Goal: Transaction & Acquisition: Purchase product/service

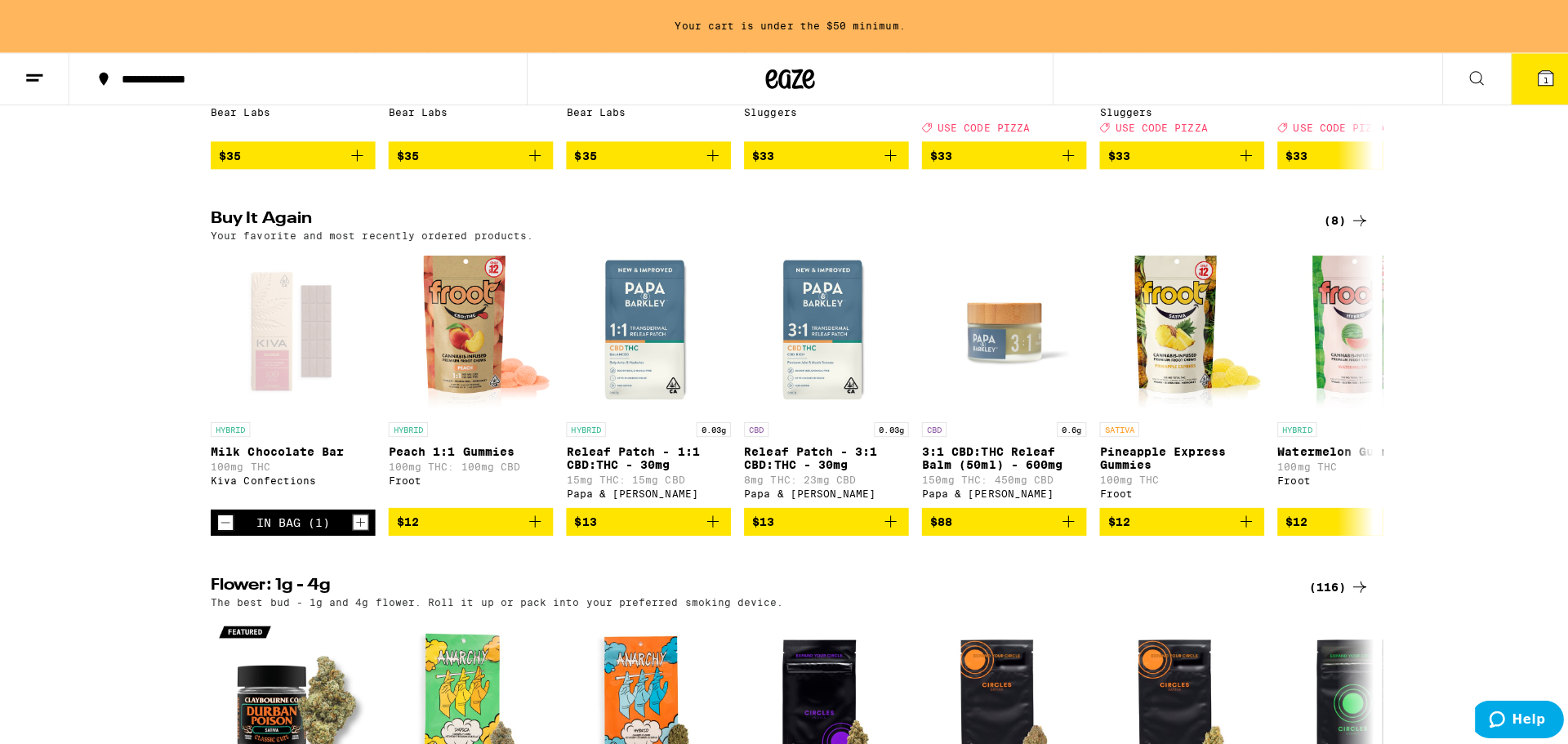
scroll to position [899, 0]
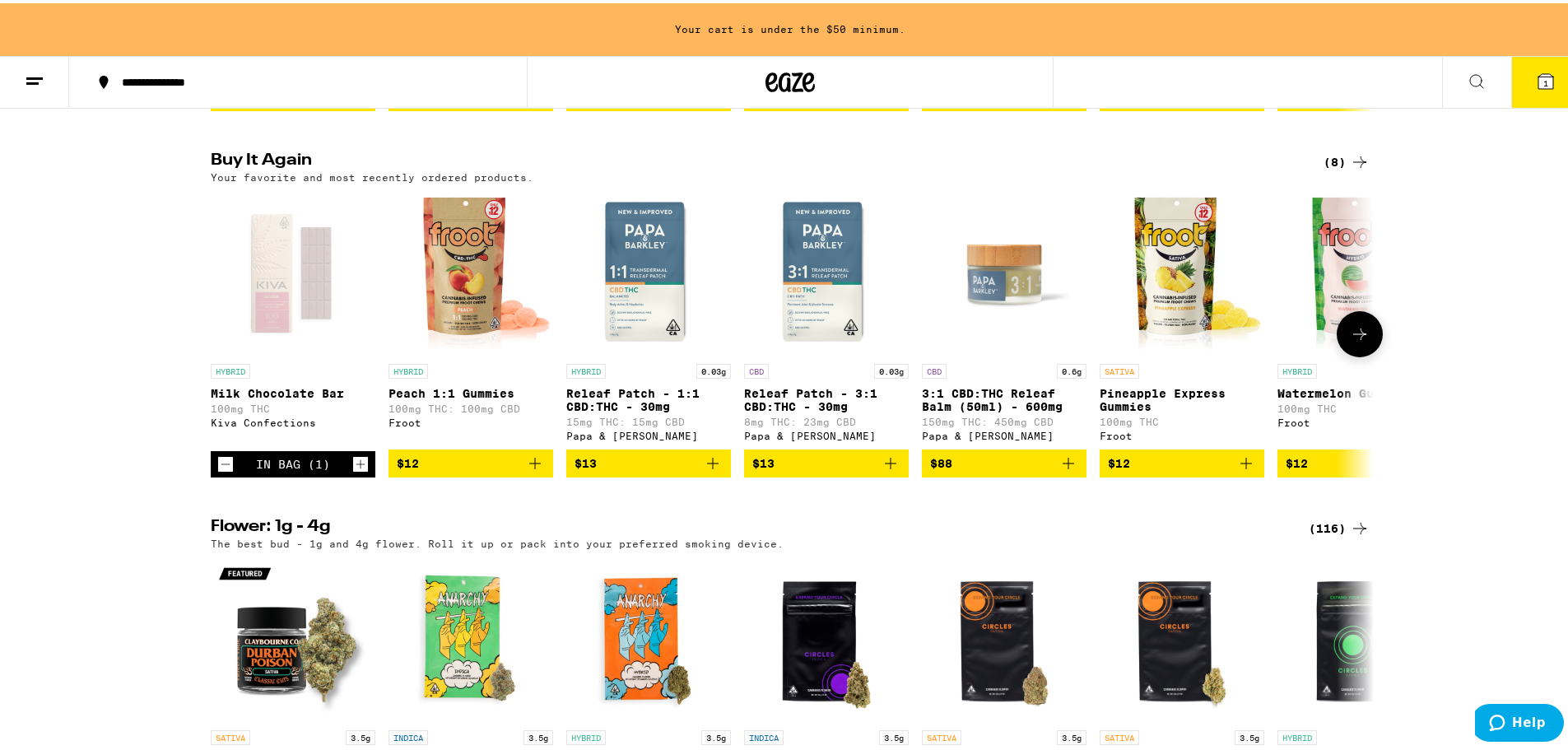
click at [529, 467] on icon "Add to bag" at bounding box center [535, 461] width 12 height 12
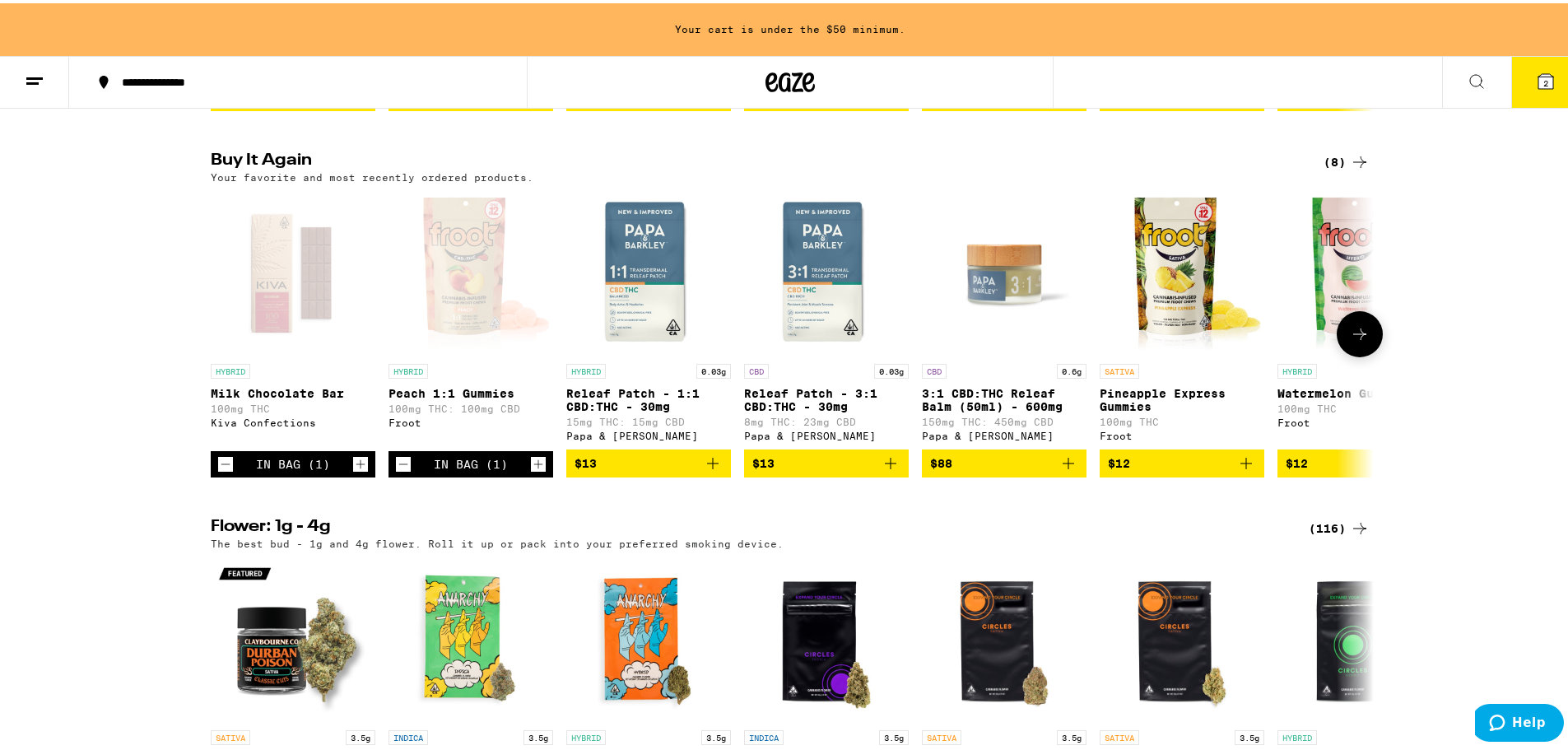
click at [531, 471] on icon "Increment" at bounding box center [538, 461] width 14 height 20
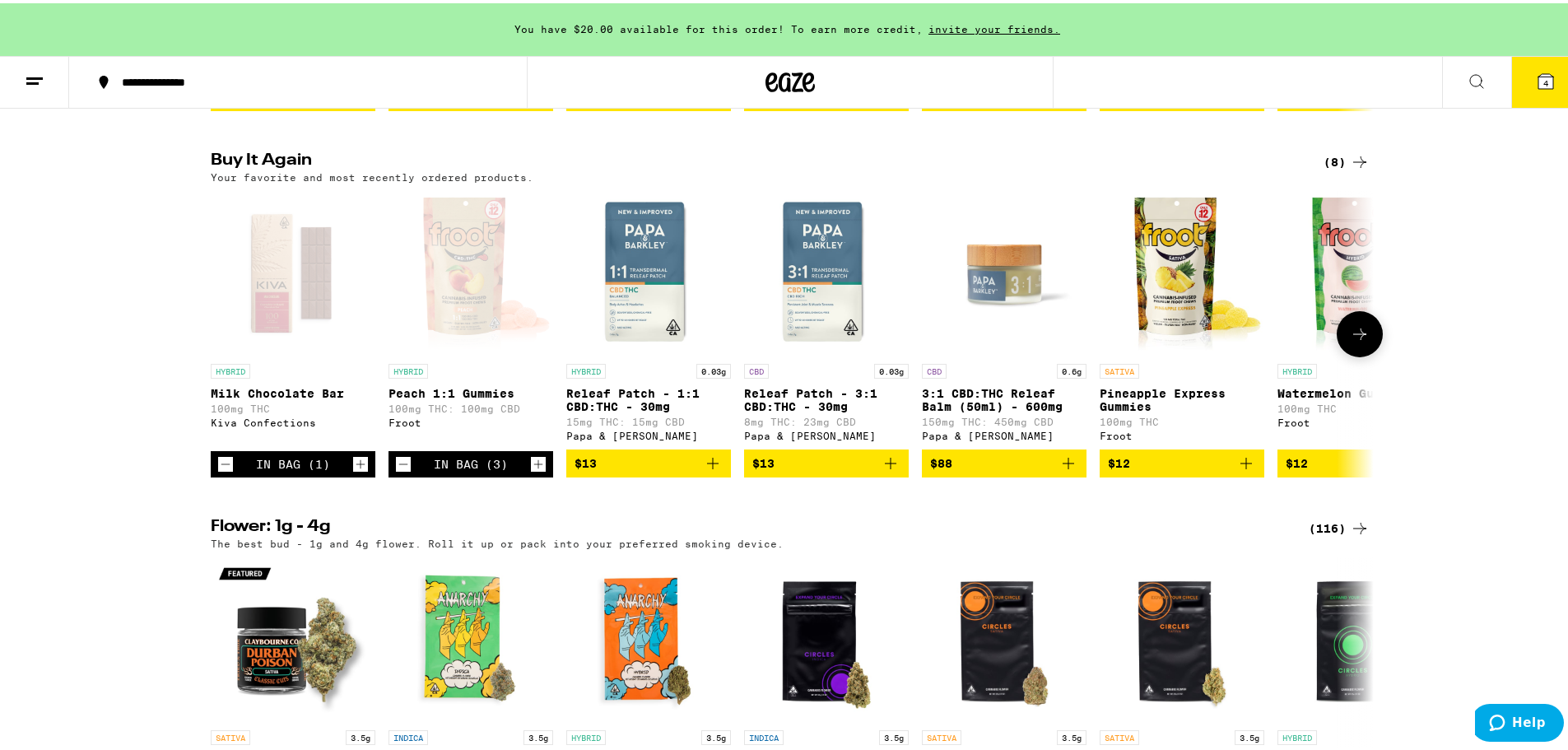
click at [531, 471] on icon "Increment" at bounding box center [538, 461] width 14 height 20
click at [1539, 81] on icon at bounding box center [1546, 77] width 14 height 14
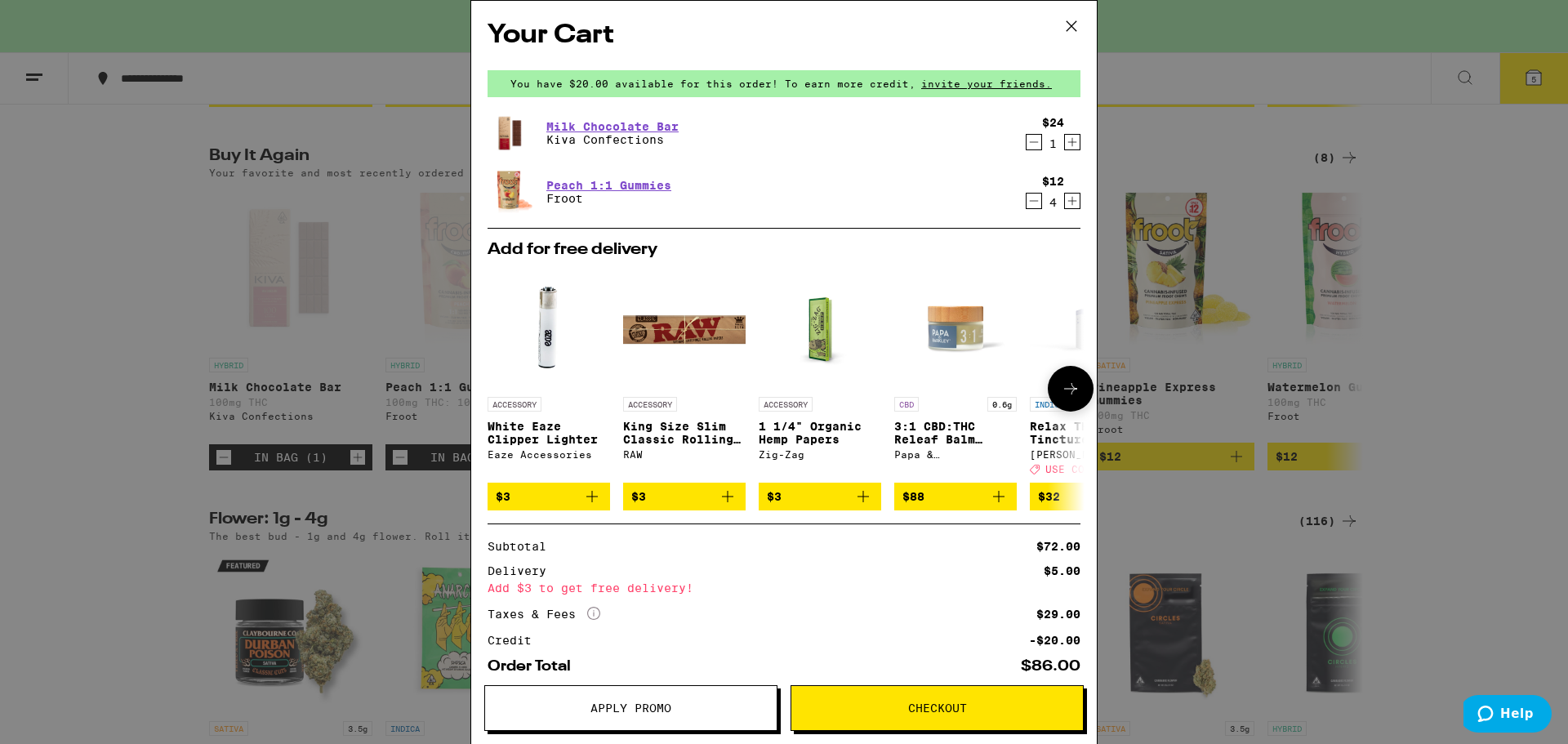
scroll to position [91, 0]
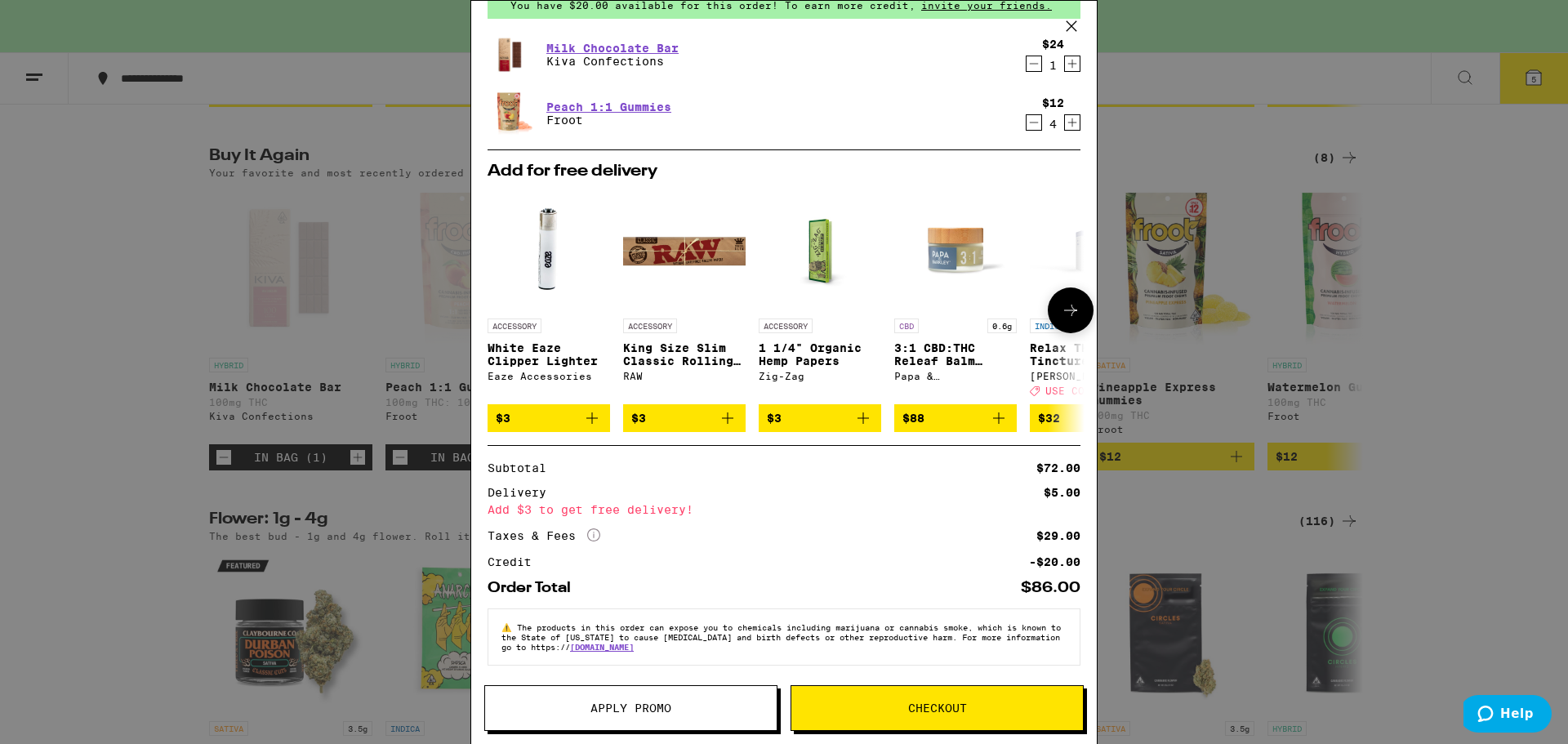
click at [1064, 305] on icon at bounding box center [1071, 311] width 13 height 12
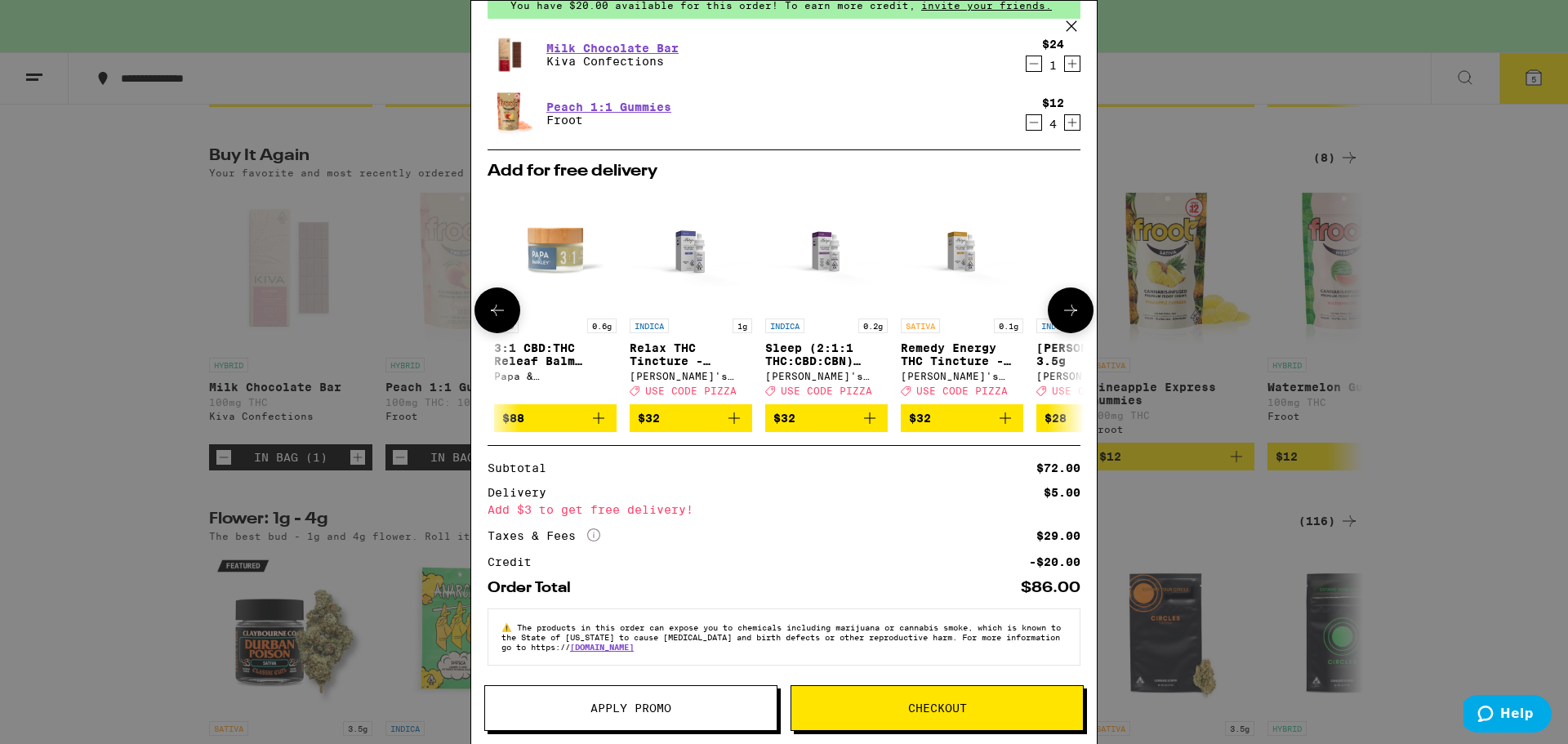
scroll to position [0, 403]
click at [1061, 301] on icon at bounding box center [1070, 310] width 19 height 19
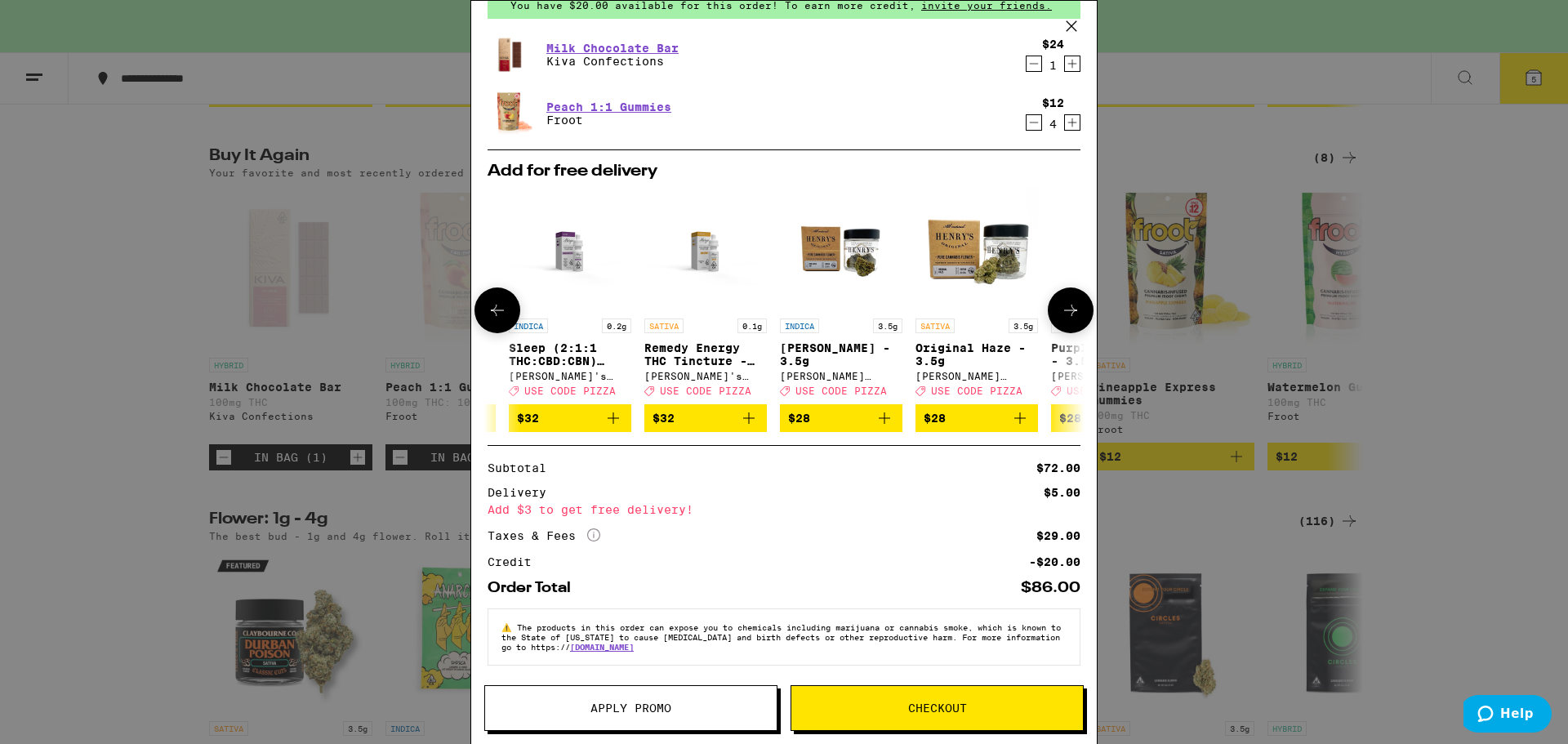
scroll to position [0, 775]
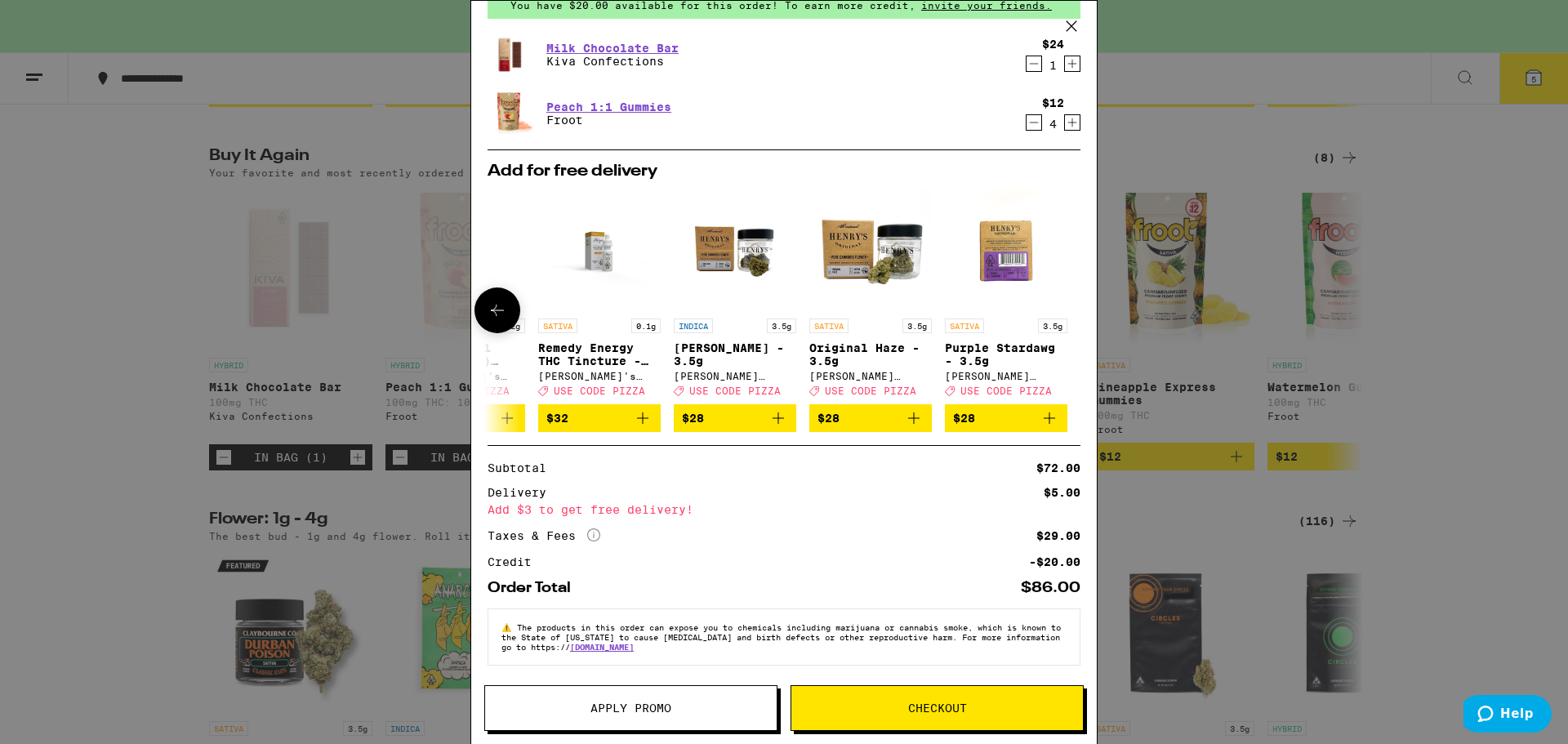
click at [1061, 301] on div at bounding box center [1071, 311] width 45 height 45
click at [490, 304] on icon at bounding box center [497, 310] width 19 height 19
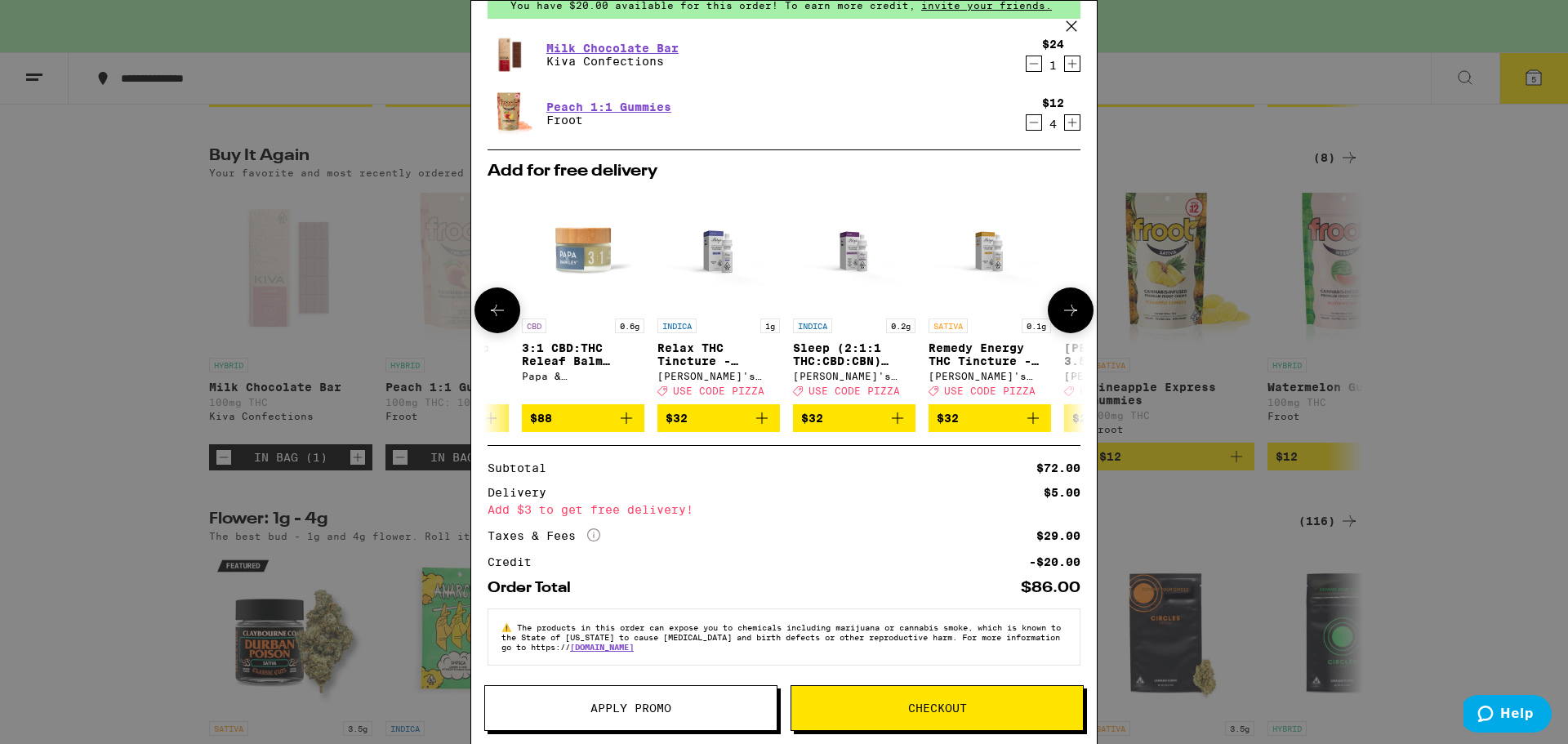
click at [490, 304] on icon at bounding box center [497, 310] width 19 height 19
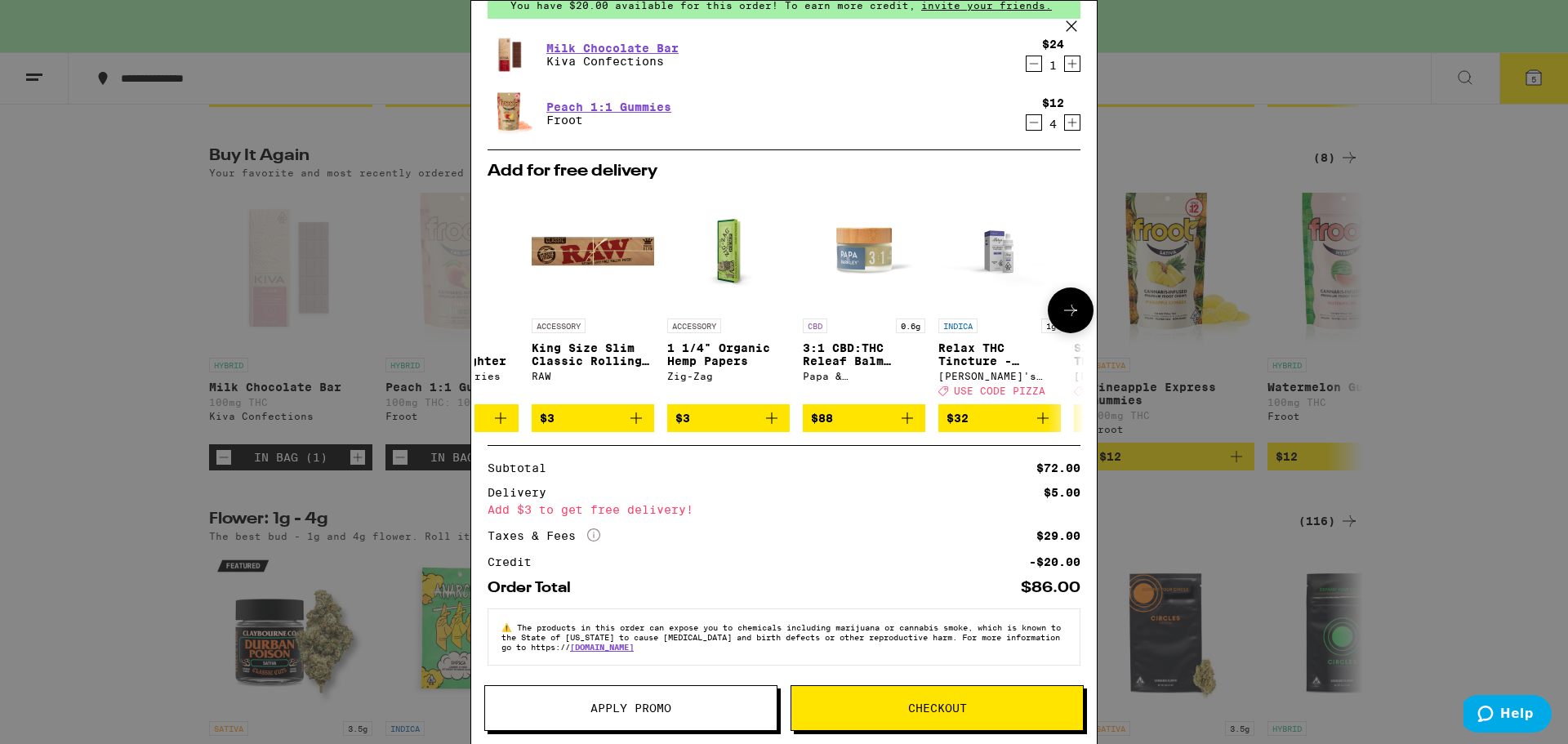
scroll to position [0, 0]
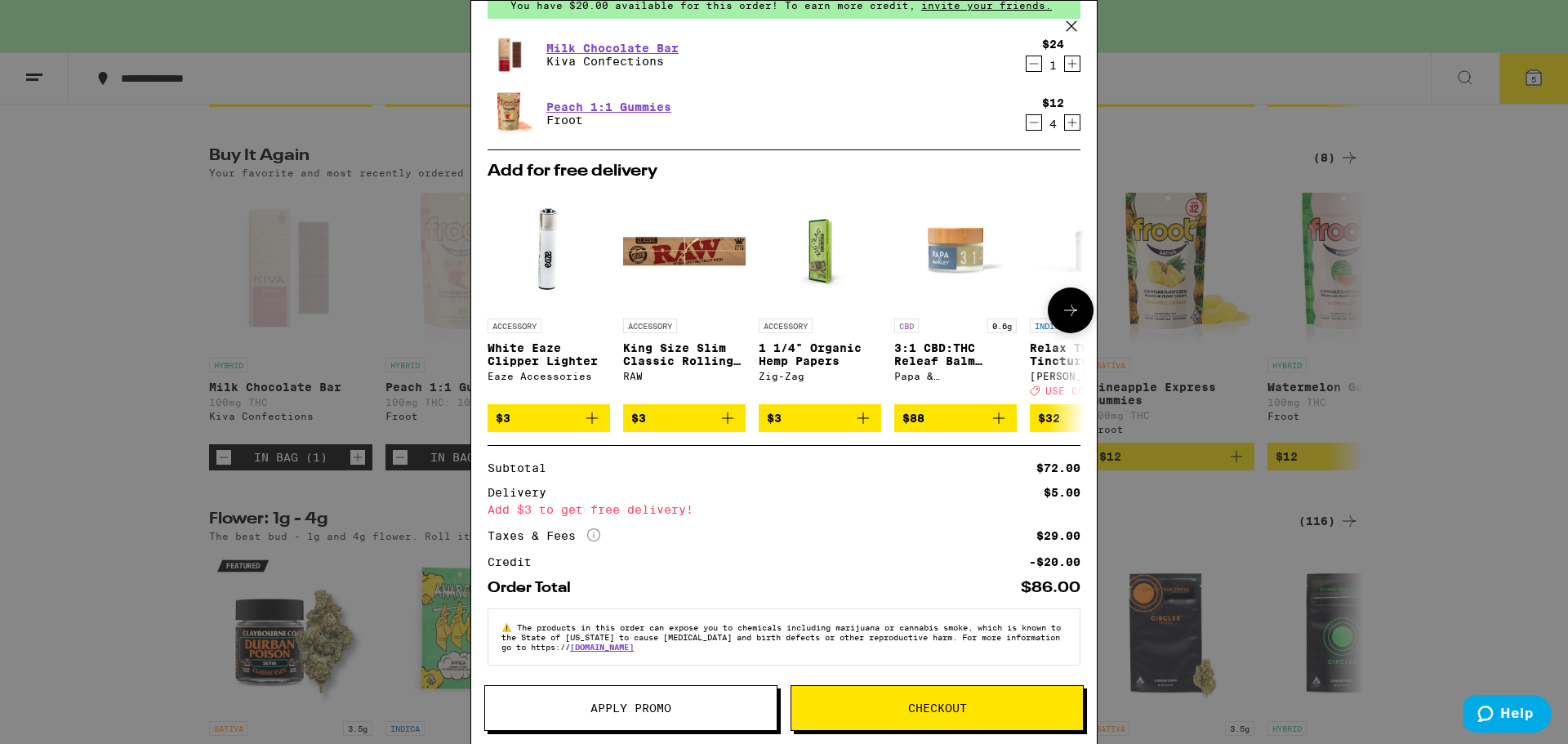
click at [490, 304] on div at bounding box center [497, 311] width 45 height 45
click at [1065, 113] on icon "Increment" at bounding box center [1072, 122] width 14 height 19
click at [946, 704] on span "Checkout" at bounding box center [938, 709] width 59 height 12
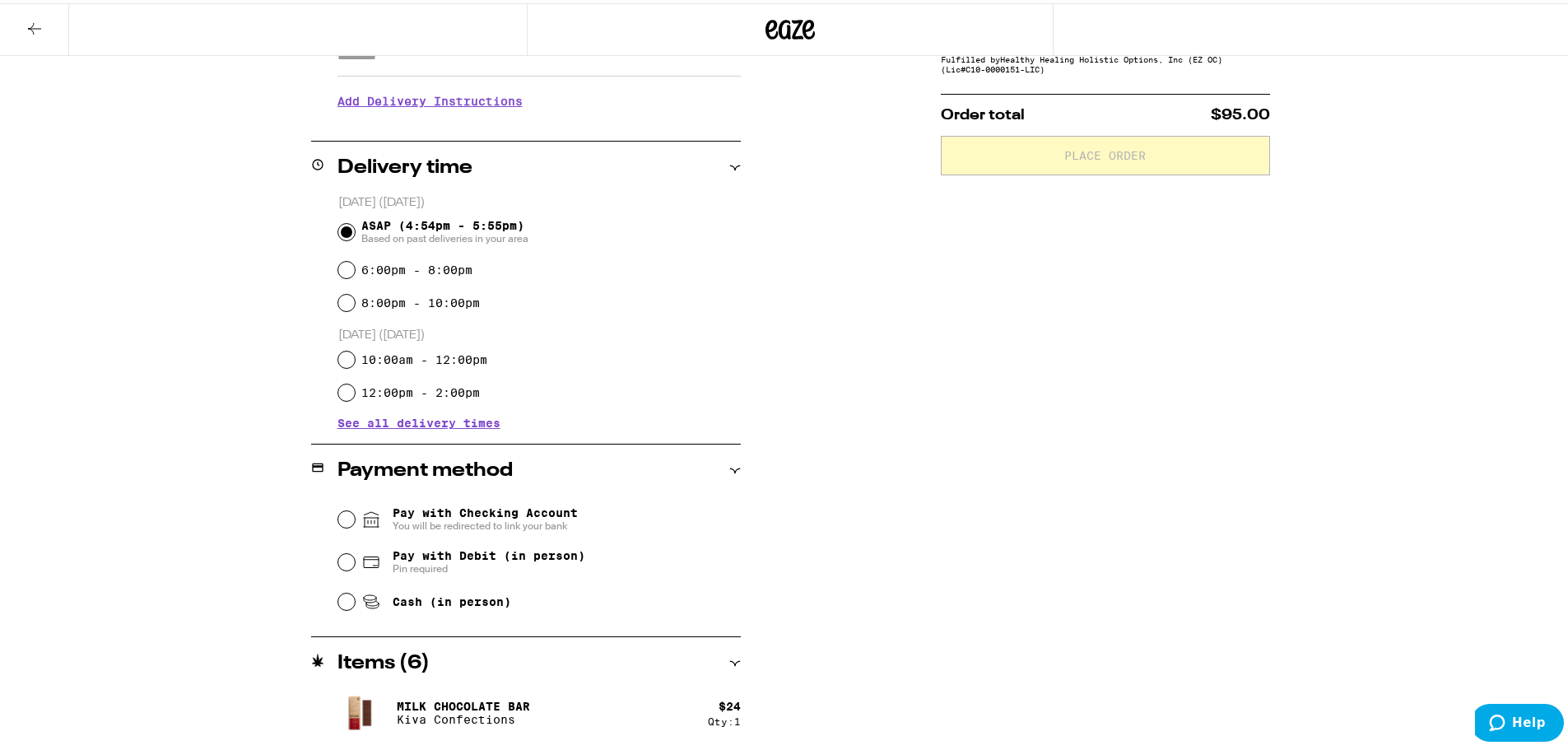
scroll to position [294, 0]
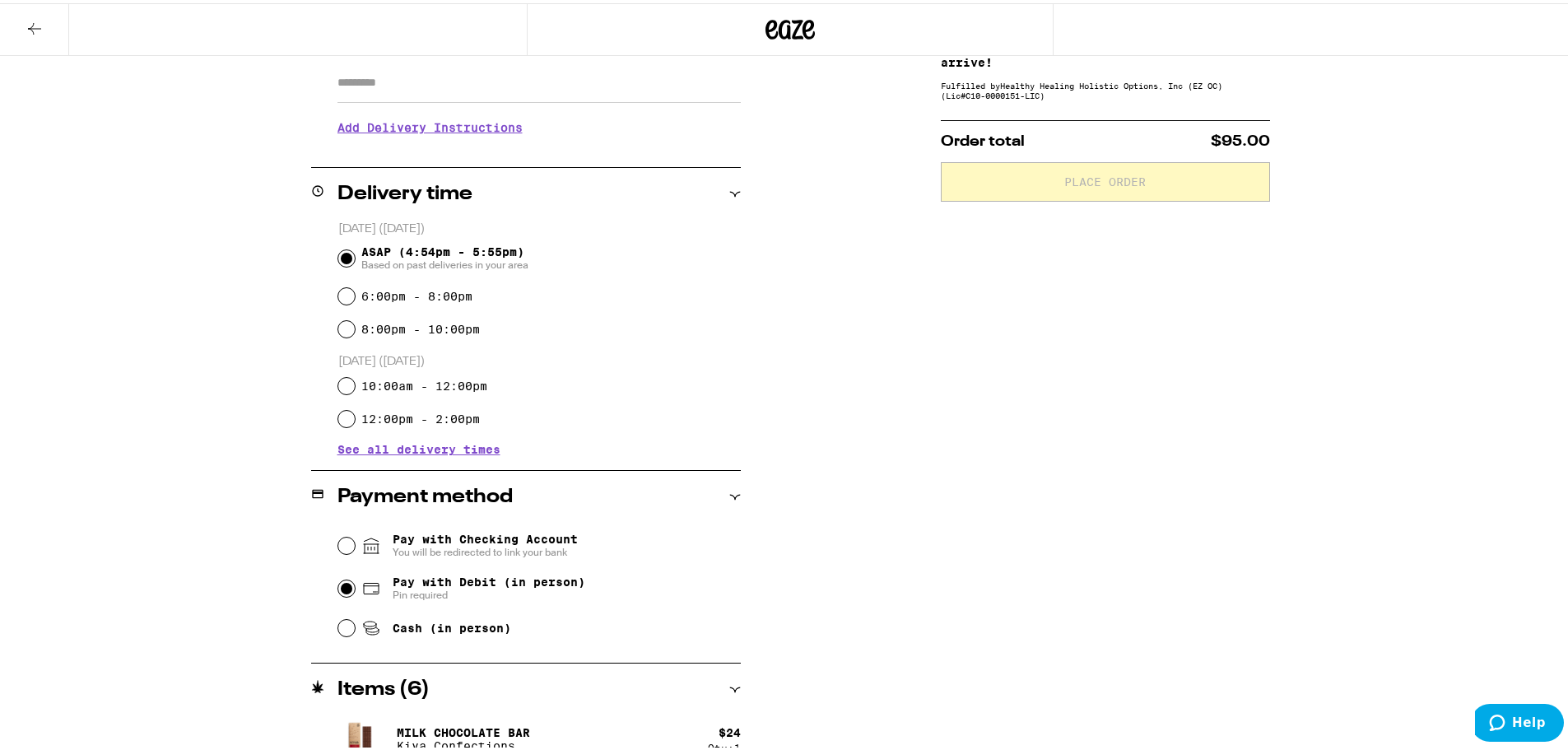
click at [341, 590] on input "Pay with Debit (in person) Pin required" at bounding box center [346, 585] width 16 height 16
radio input "true"
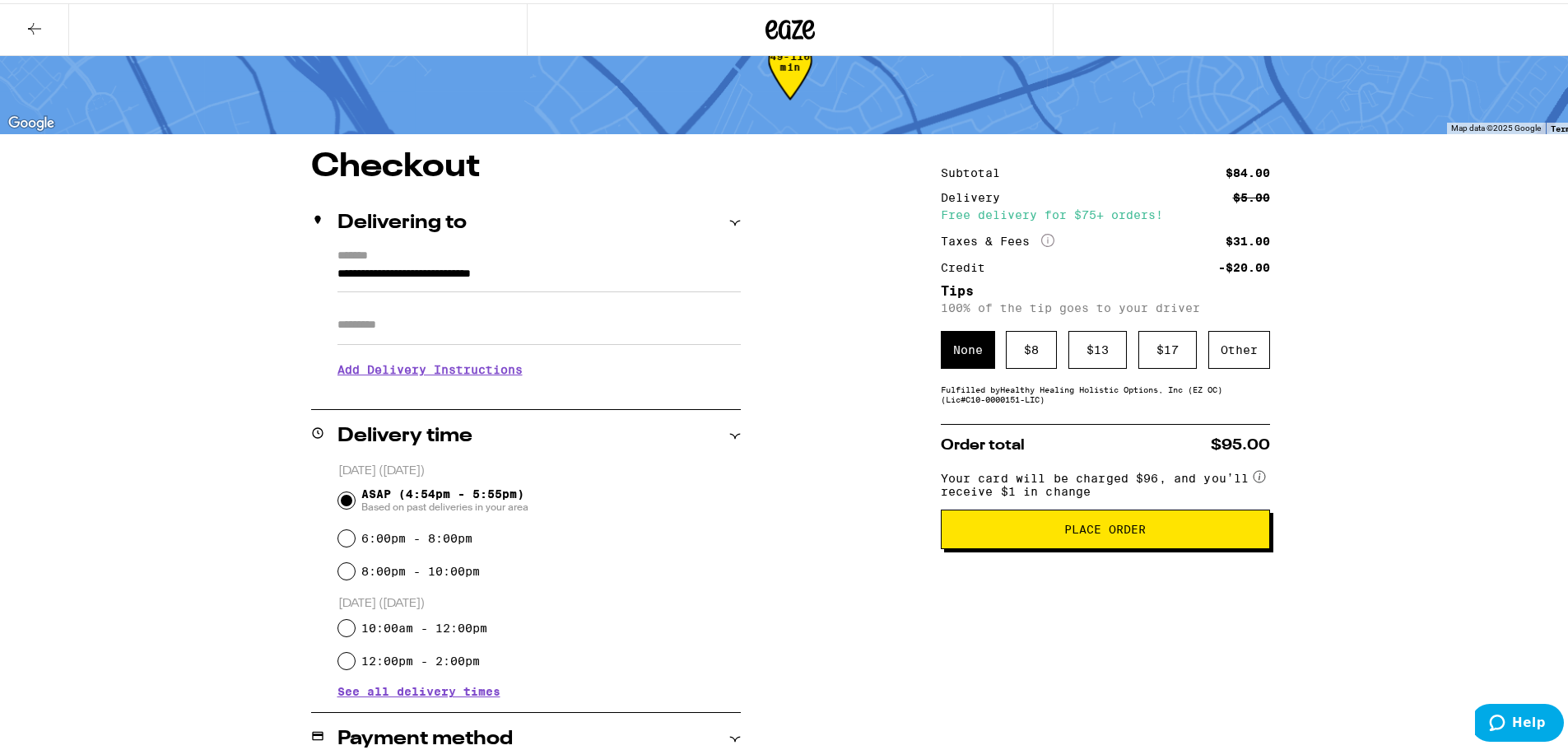
scroll to position [0, 0]
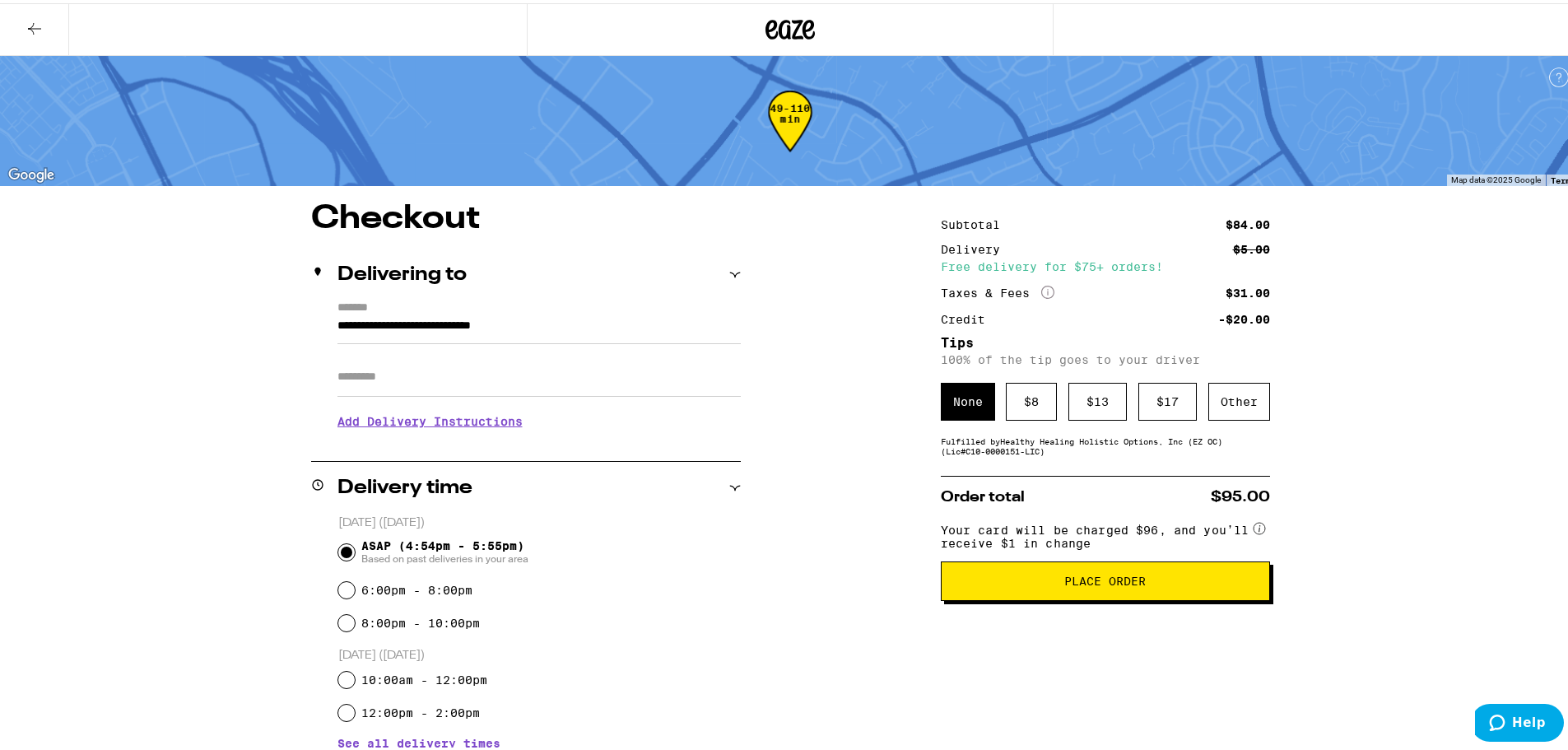
click at [1096, 584] on span "Place Order" at bounding box center [1105, 579] width 81 height 12
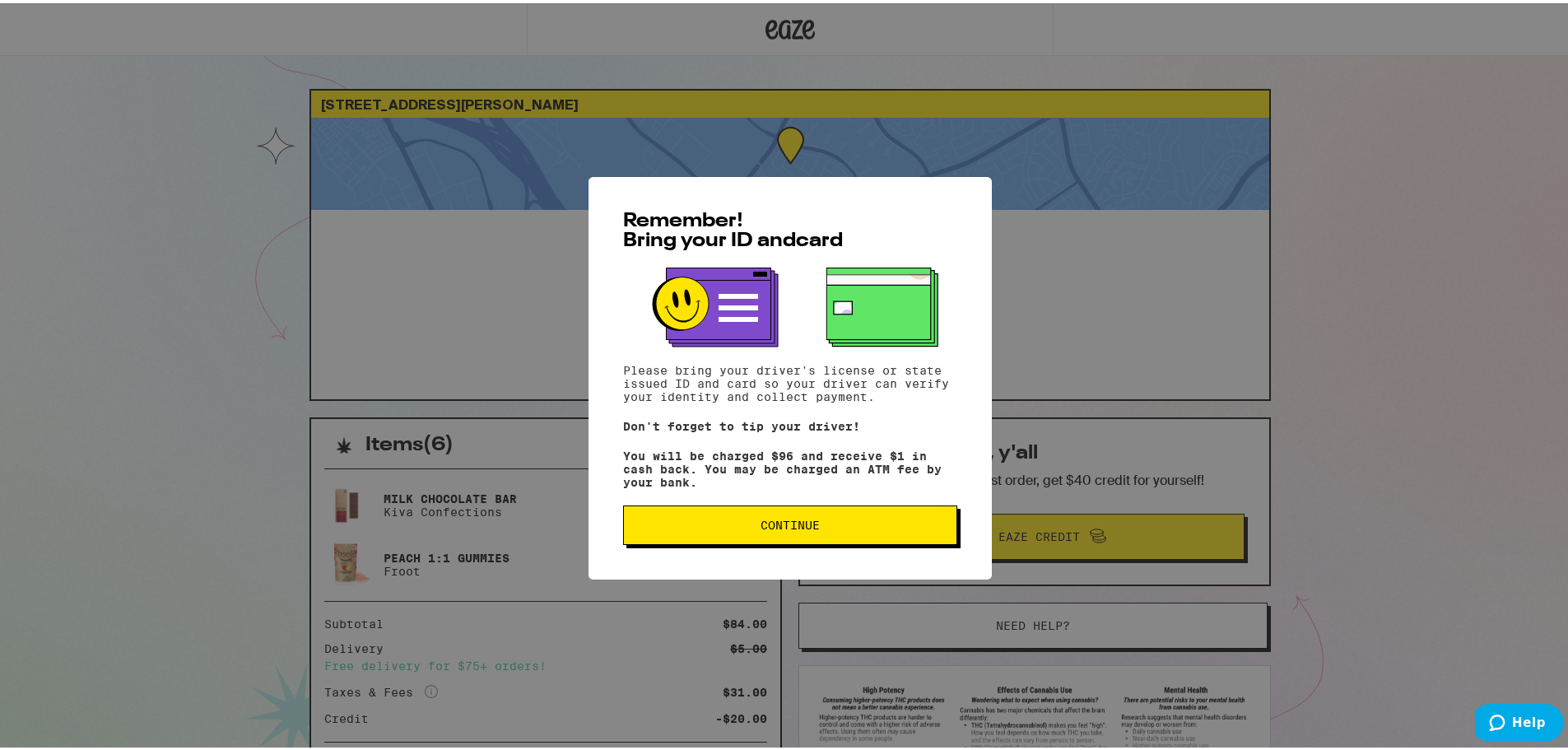
click at [778, 528] on span "Continue" at bounding box center [790, 523] width 59 height 12
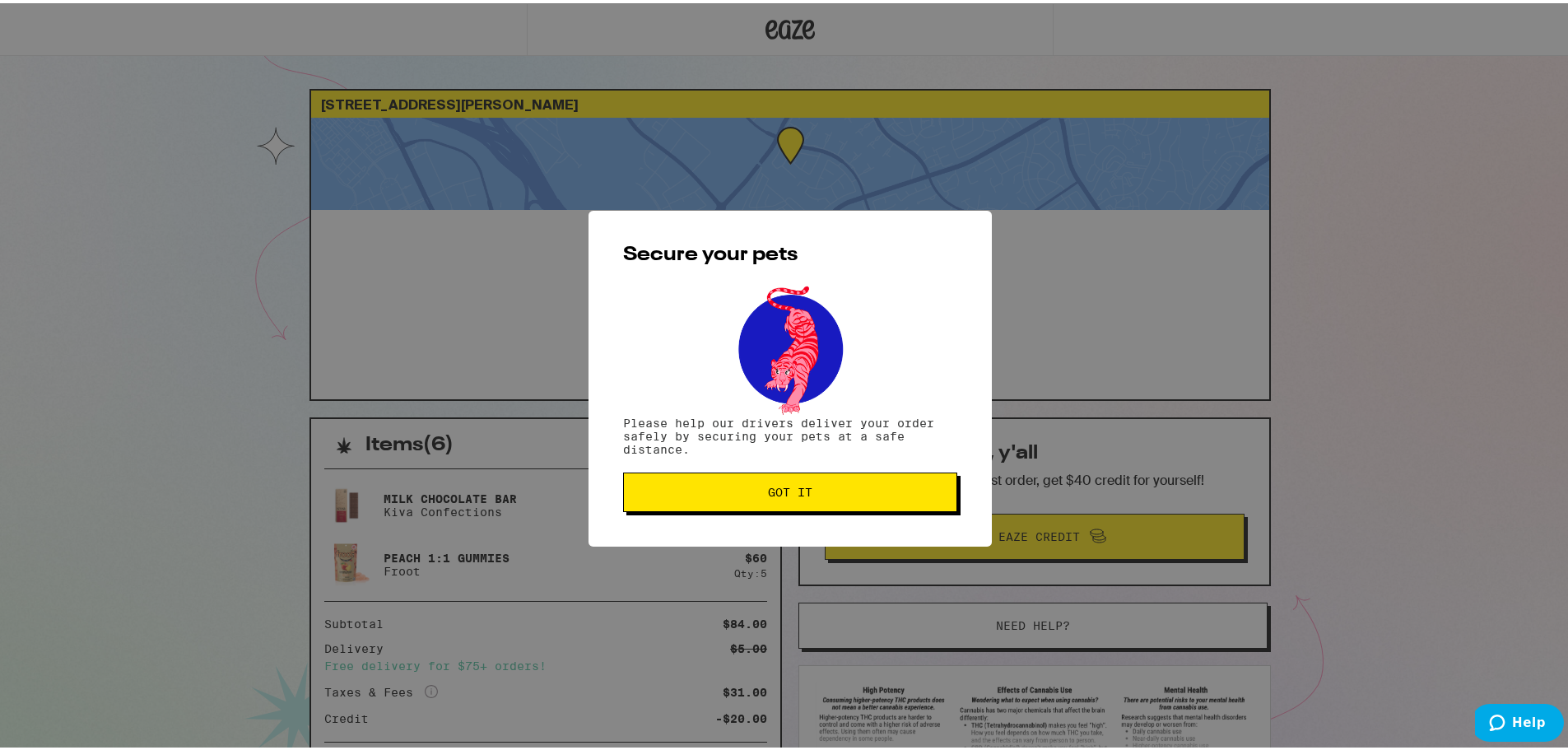
click at [785, 492] on span "Got it" at bounding box center [790, 490] width 44 height 12
